Goal: Complete application form

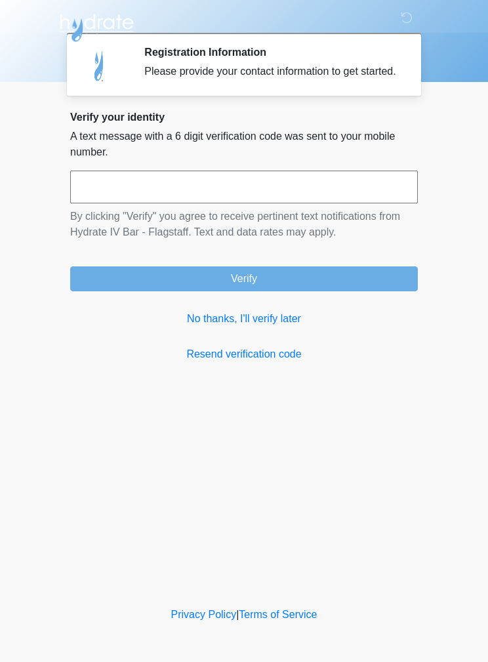
click at [237, 351] on div "Verify your identity A text message with a 6 digit verification code was sent t…" at bounding box center [244, 236] width 348 height 251
click at [250, 327] on link "No thanks, I'll verify later" at bounding box center [244, 319] width 348 height 16
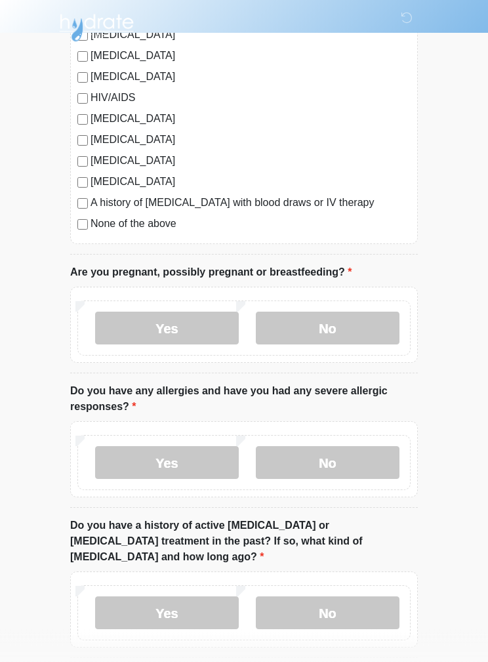
scroll to position [307, 0]
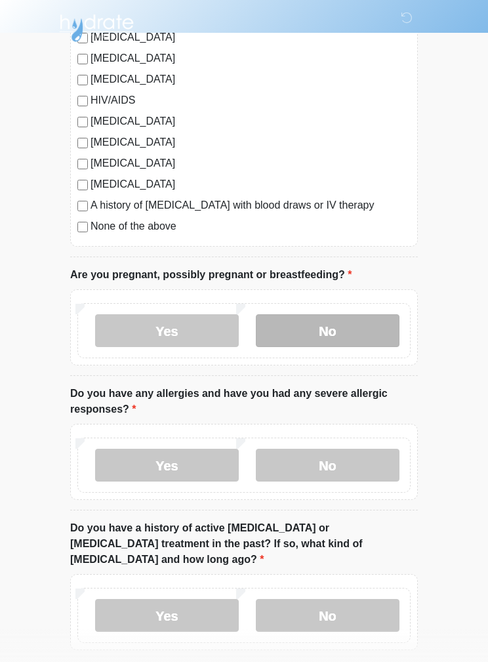
click at [350, 330] on label "No" at bounding box center [328, 330] width 144 height 33
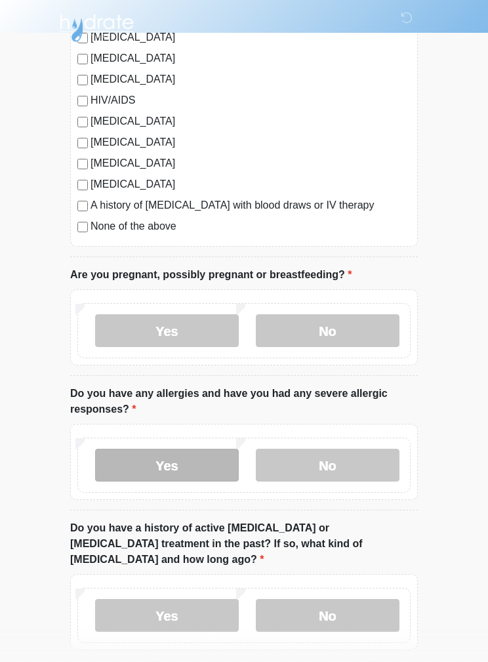
click at [149, 460] on label "Yes" at bounding box center [167, 465] width 144 height 33
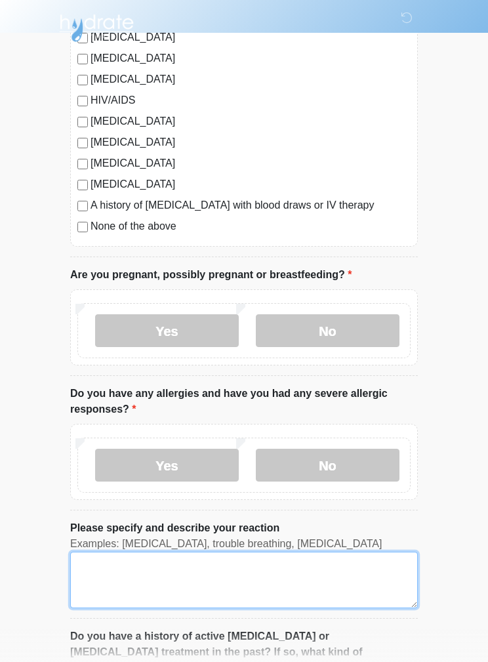
click at [316, 582] on textarea "Please specify and describe your reaction" at bounding box center [244, 580] width 348 height 56
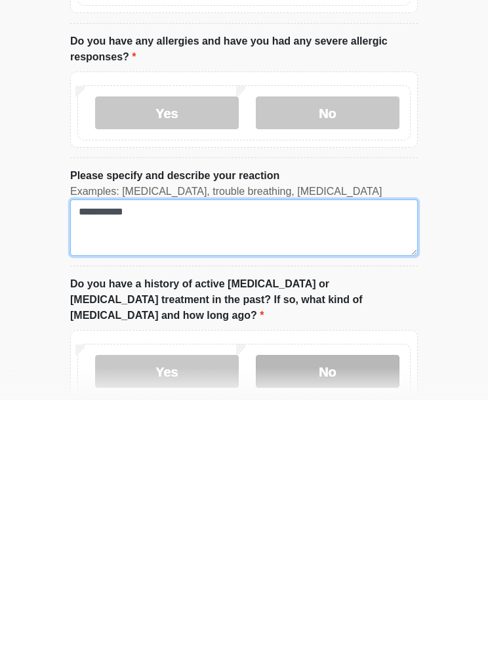
type textarea "**********"
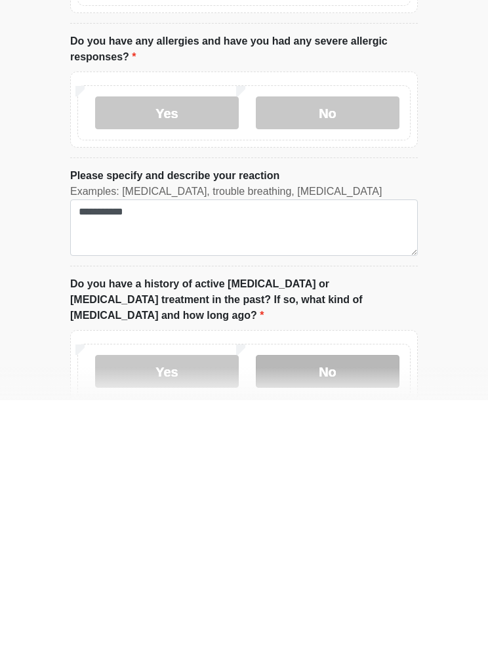
click at [352, 617] on label "No" at bounding box center [328, 633] width 144 height 33
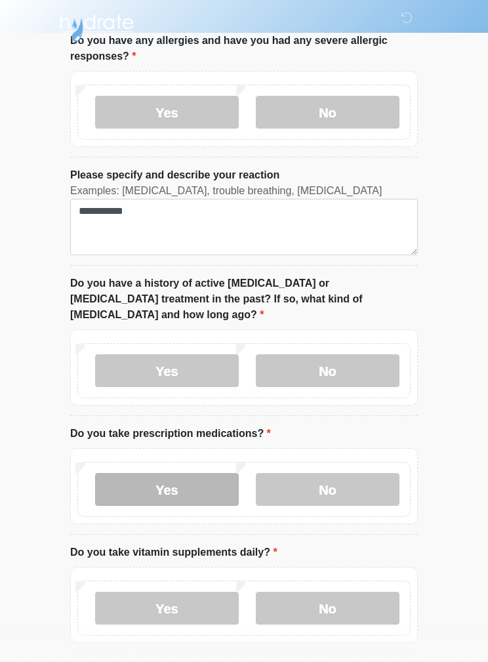
click at [150, 473] on label "Yes" at bounding box center [167, 489] width 144 height 33
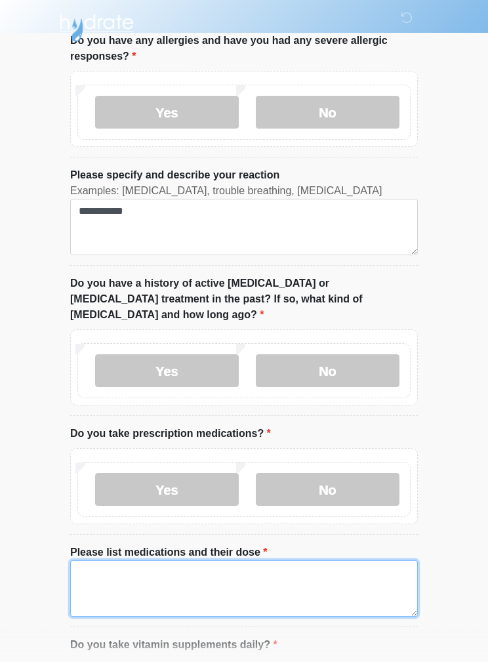
click at [110, 561] on textarea "Please list medications and their dose" at bounding box center [244, 589] width 348 height 56
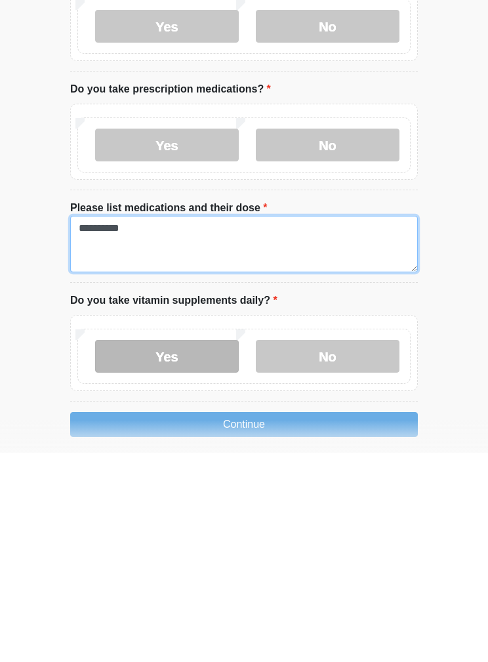
type textarea "**********"
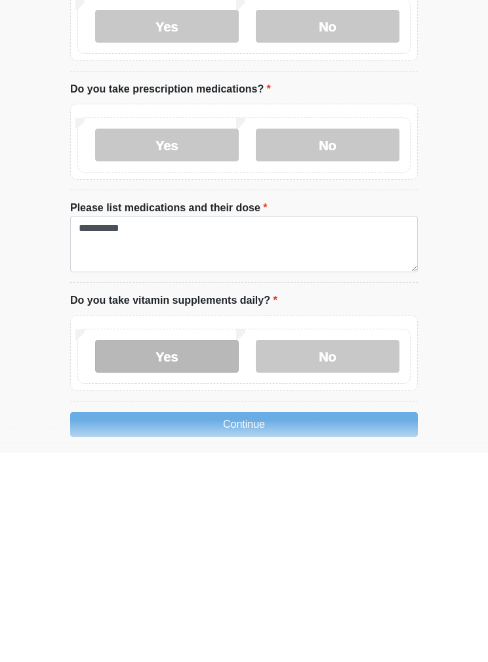
click at [144, 549] on label "Yes" at bounding box center [167, 565] width 144 height 33
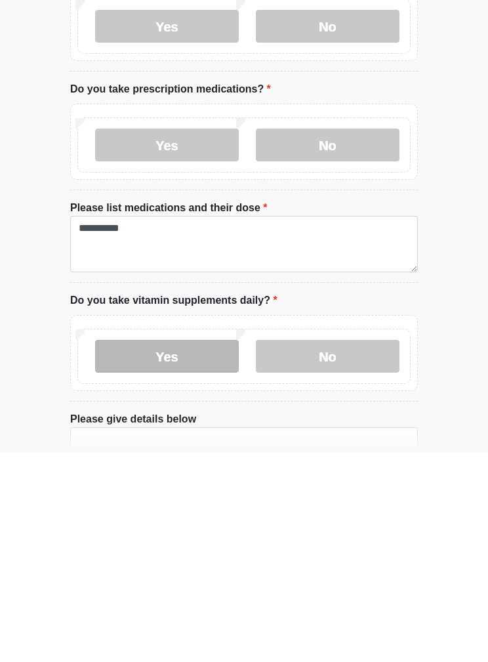
scroll to position [872, 0]
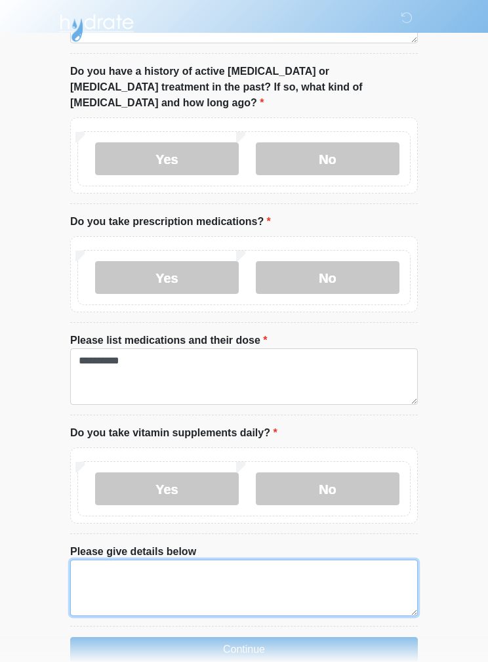
click at [300, 564] on textarea "Please give details below" at bounding box center [244, 588] width 348 height 56
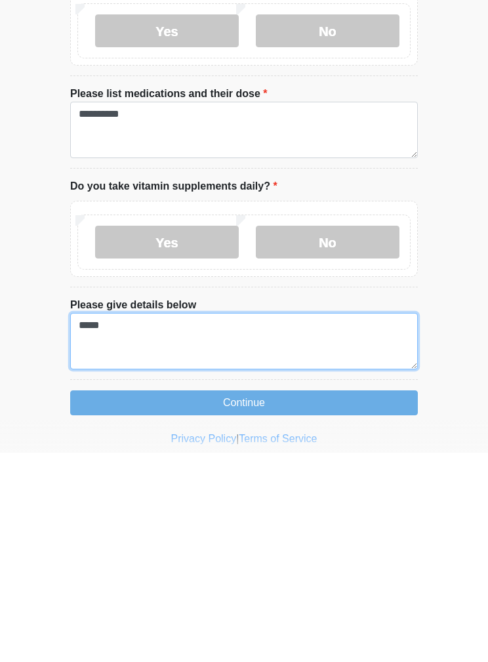
scroll to position [925, 0]
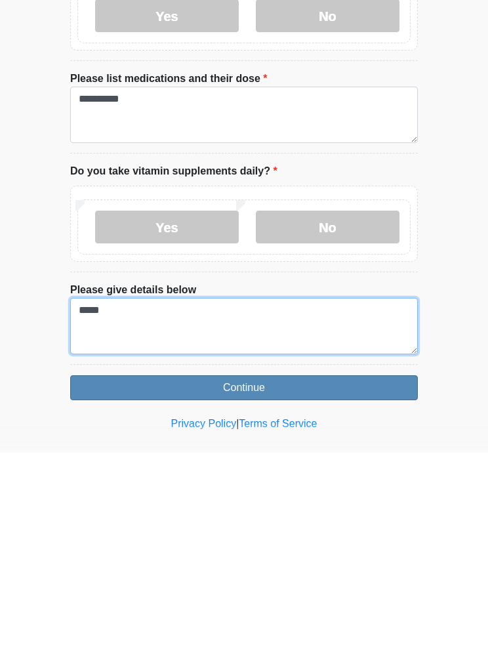
type textarea "*****"
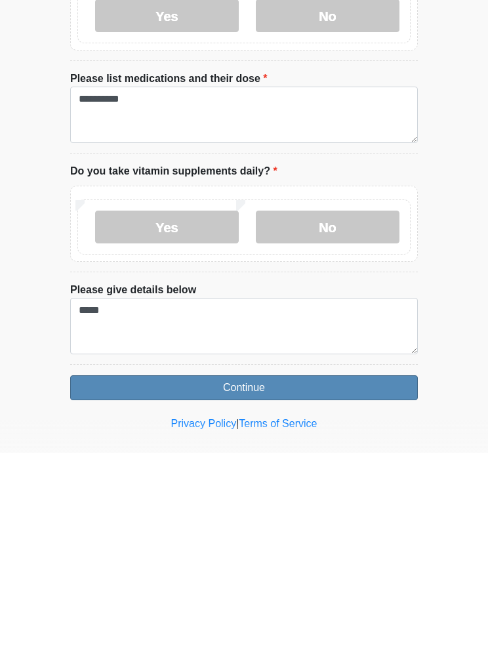
click at [332, 585] on button "Continue" at bounding box center [244, 597] width 348 height 25
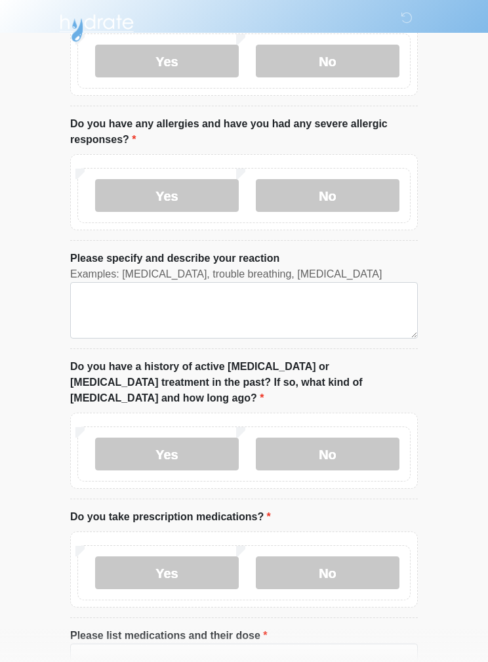
scroll to position [0, 0]
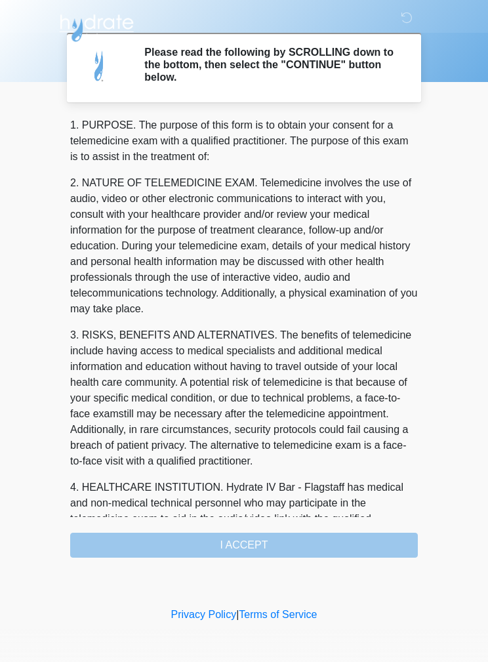
click at [316, 540] on div "1. PURPOSE. The purpose of this form is to obtain your consent for a telemedici…" at bounding box center [244, 337] width 348 height 440
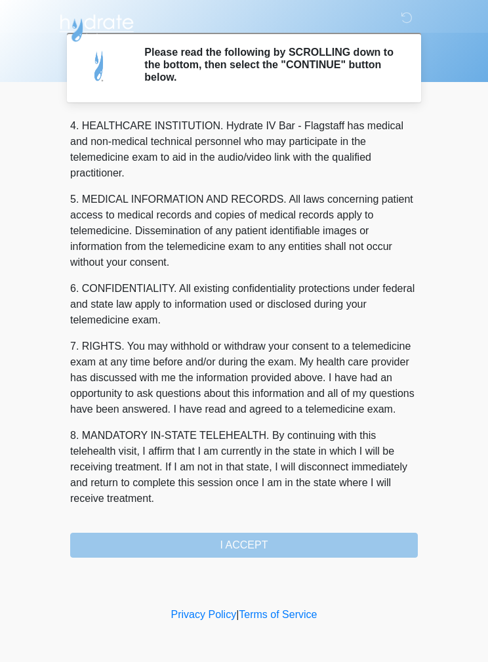
scroll to position [377, 0]
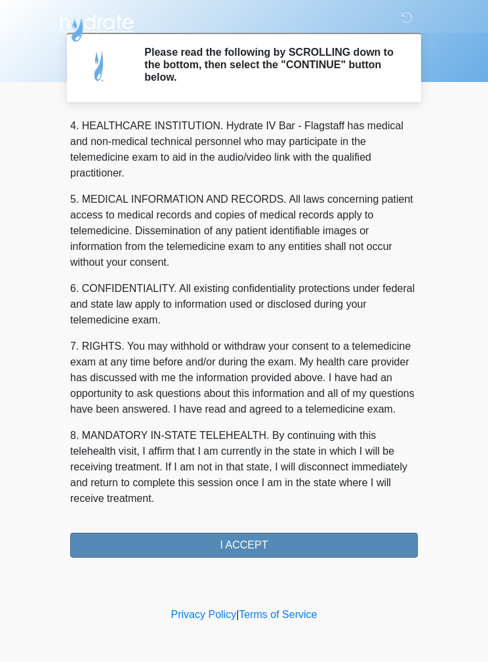
click at [314, 541] on button "I ACCEPT" at bounding box center [244, 545] width 348 height 25
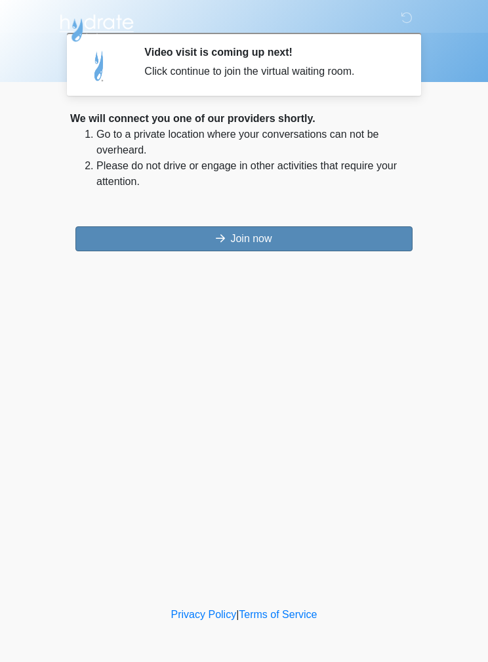
click at [331, 227] on button "Join now" at bounding box center [243, 238] width 337 height 25
